Goal: Check status: Check status

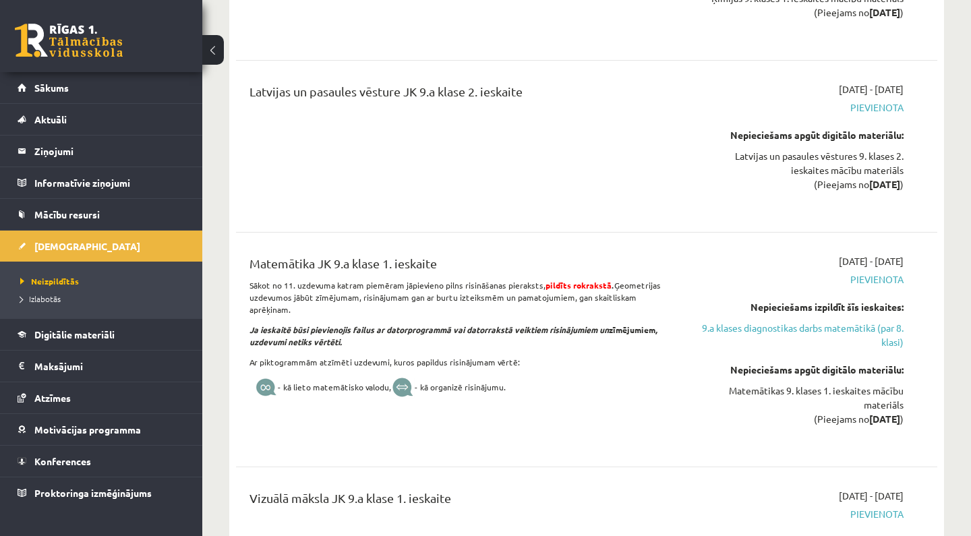
scroll to position [3842, 0]
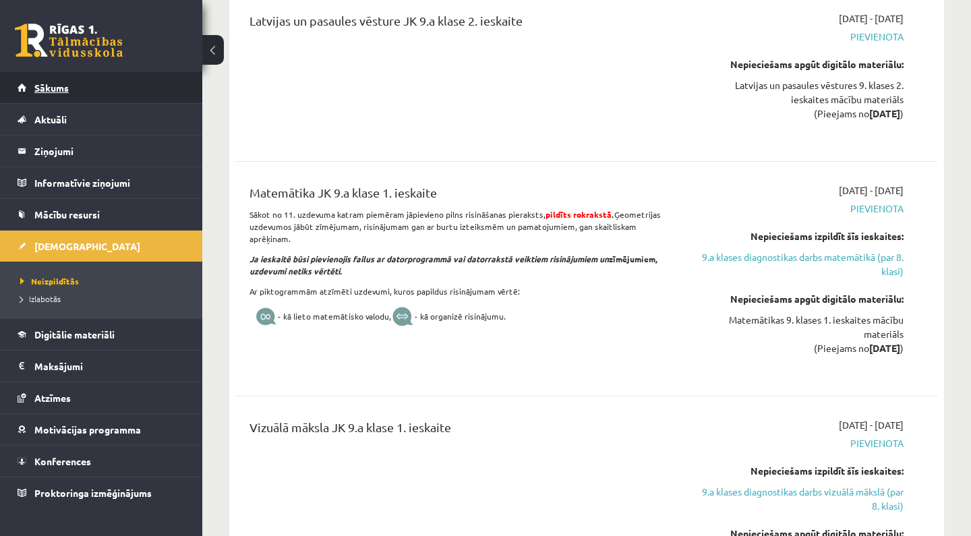
click at [136, 95] on link "Sākums" at bounding box center [102, 87] width 168 height 31
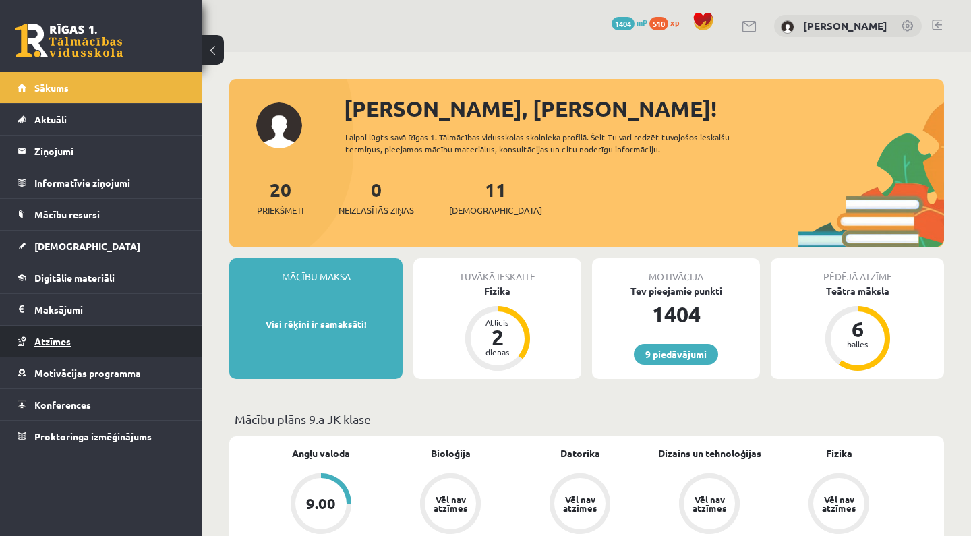
click at [110, 348] on link "Atzīmes" at bounding box center [102, 341] width 168 height 31
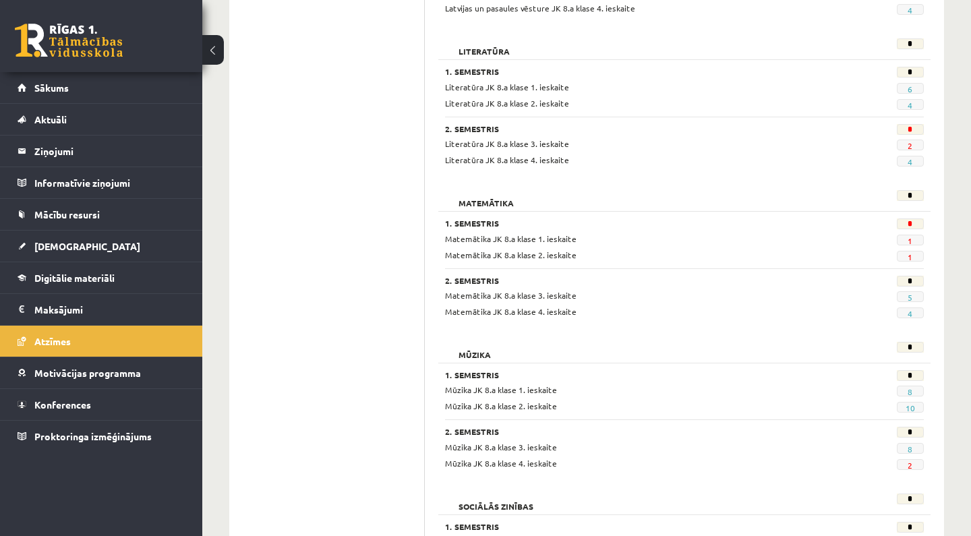
scroll to position [1963, 0]
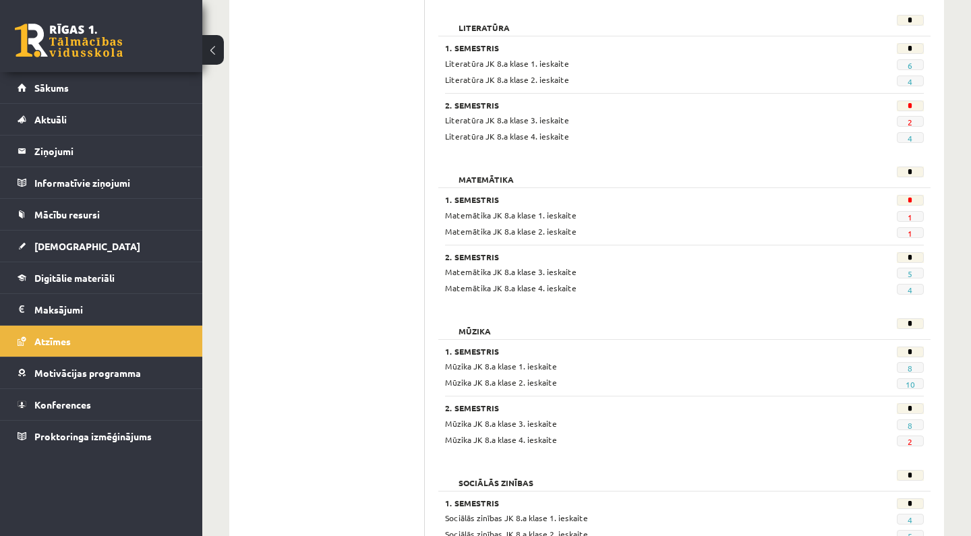
click at [495, 197] on div "1. Semestris" at bounding box center [643, 201] width 396 height 13
click at [485, 195] on h3 "1. Semestris" at bounding box center [643, 199] width 396 height 9
click at [556, 209] on div "Matemātika JK 8.a klase 1. ieskaite" at bounding box center [643, 215] width 416 height 13
click at [913, 211] on span "1" at bounding box center [909, 216] width 27 height 11
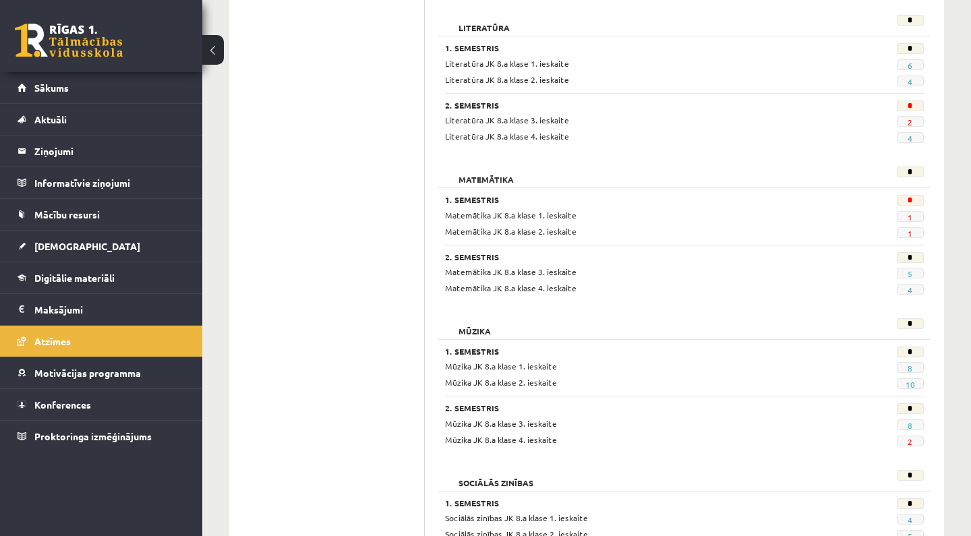
click at [913, 211] on span "1" at bounding box center [909, 216] width 27 height 11
click at [912, 228] on link "1" at bounding box center [909, 233] width 5 height 11
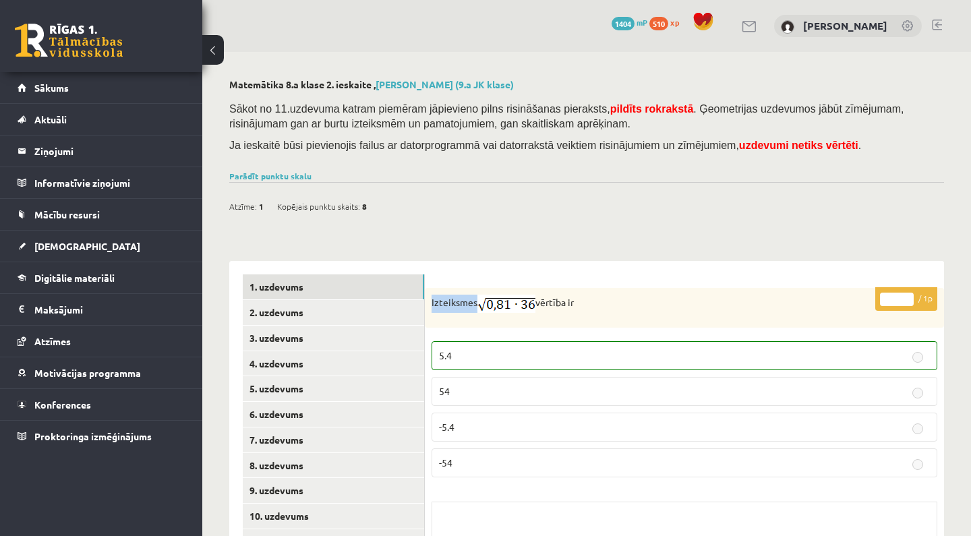
click at [799, 222] on div "Matemātika 8.a klase 2. ieskaite , Izabella Bebre (9.a JK klase) Sākot no 11.uz…" at bounding box center [586, 412] width 768 height 721
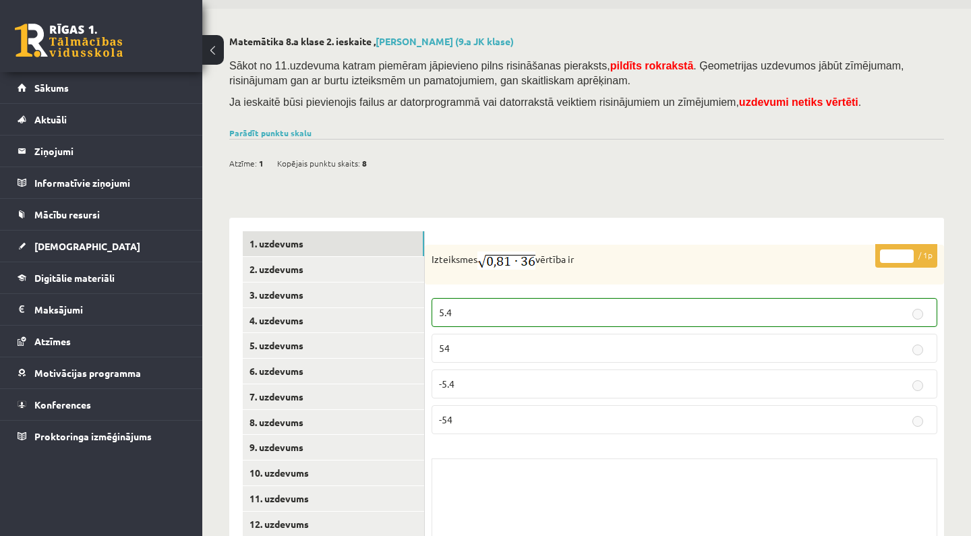
scroll to position [43, 0]
click at [404, 263] on link "2. uzdevums" at bounding box center [333, 269] width 181 height 25
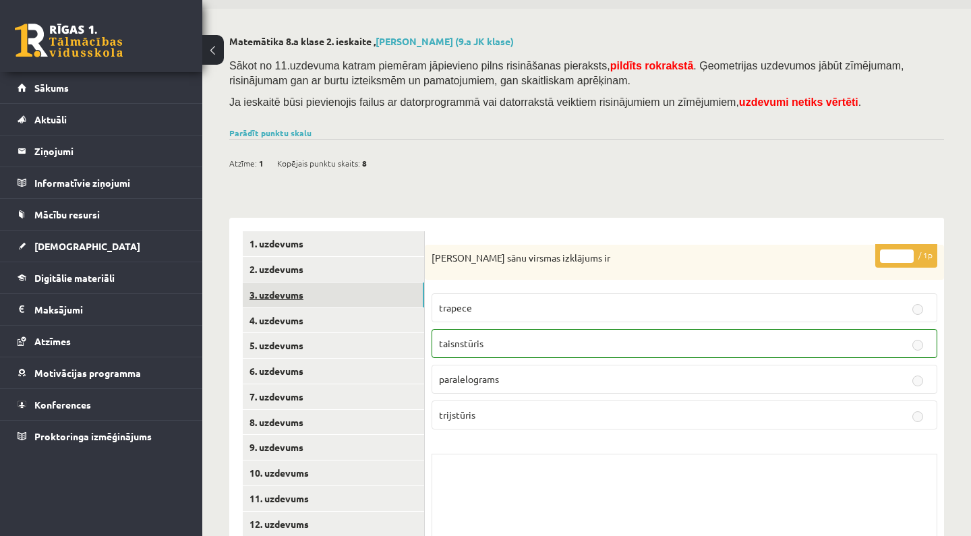
click at [391, 301] on link "3. uzdevums" at bounding box center [333, 294] width 181 height 25
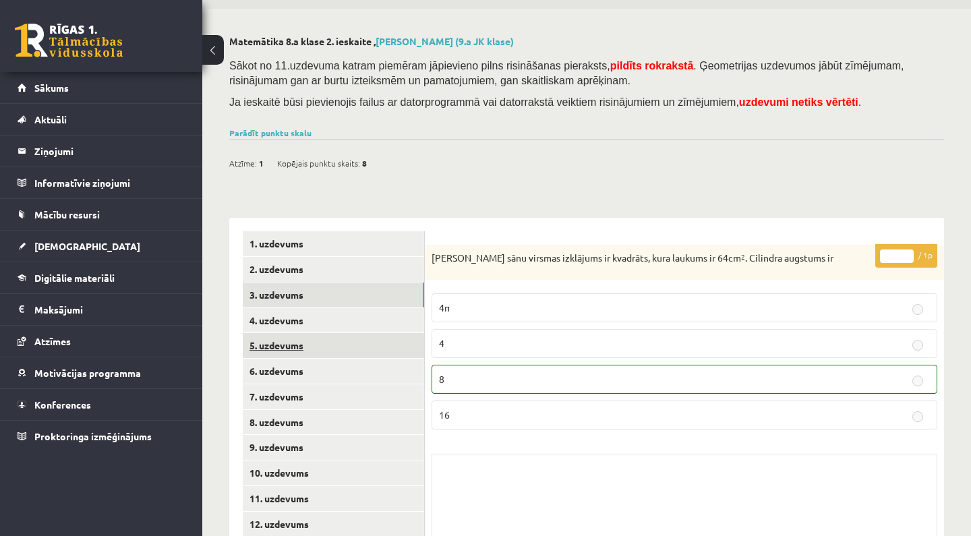
click at [391, 333] on link "5. uzdevums" at bounding box center [333, 345] width 181 height 25
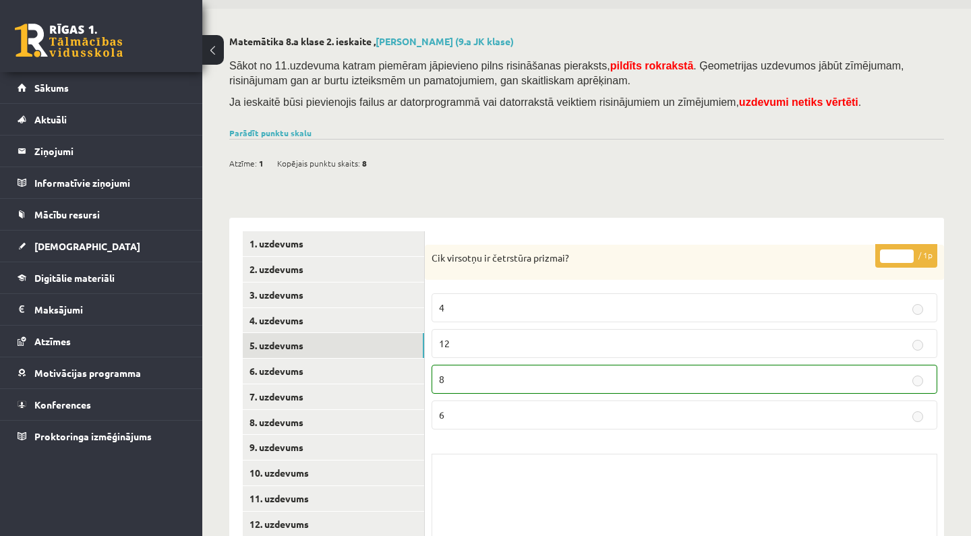
click at [212, 49] on button at bounding box center [213, 50] width 22 height 30
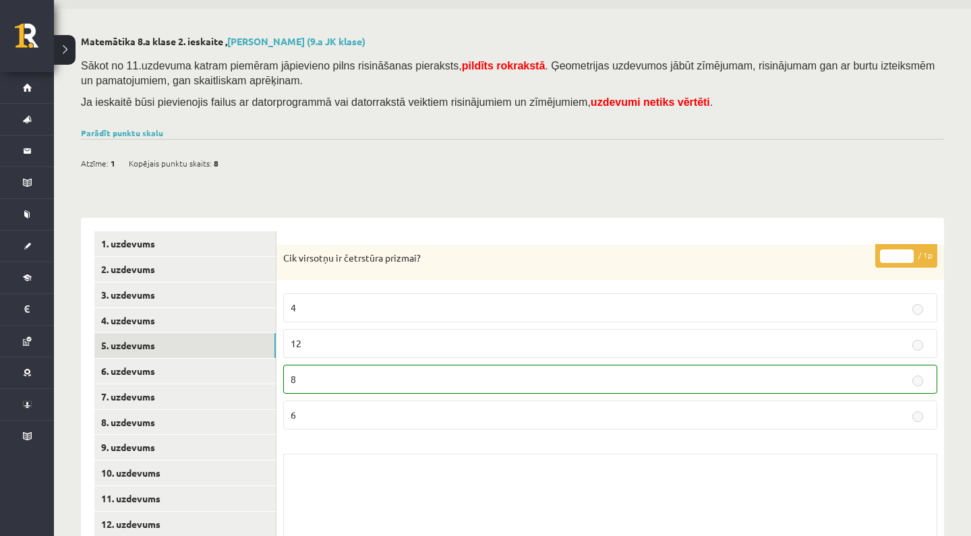
click at [61, 45] on button at bounding box center [65, 50] width 22 height 30
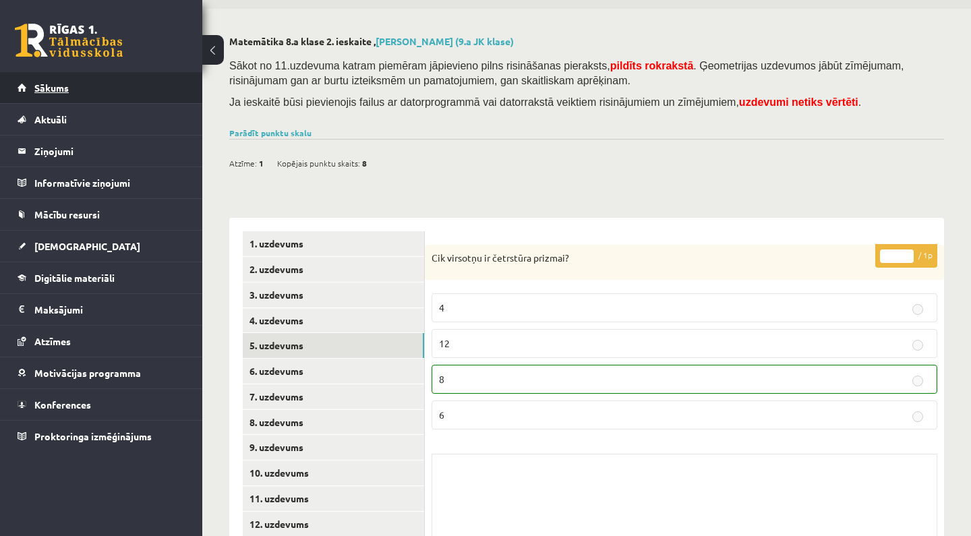
click at [61, 88] on span "Sākums" at bounding box center [51, 88] width 34 height 12
